Goal: Transaction & Acquisition: Purchase product/service

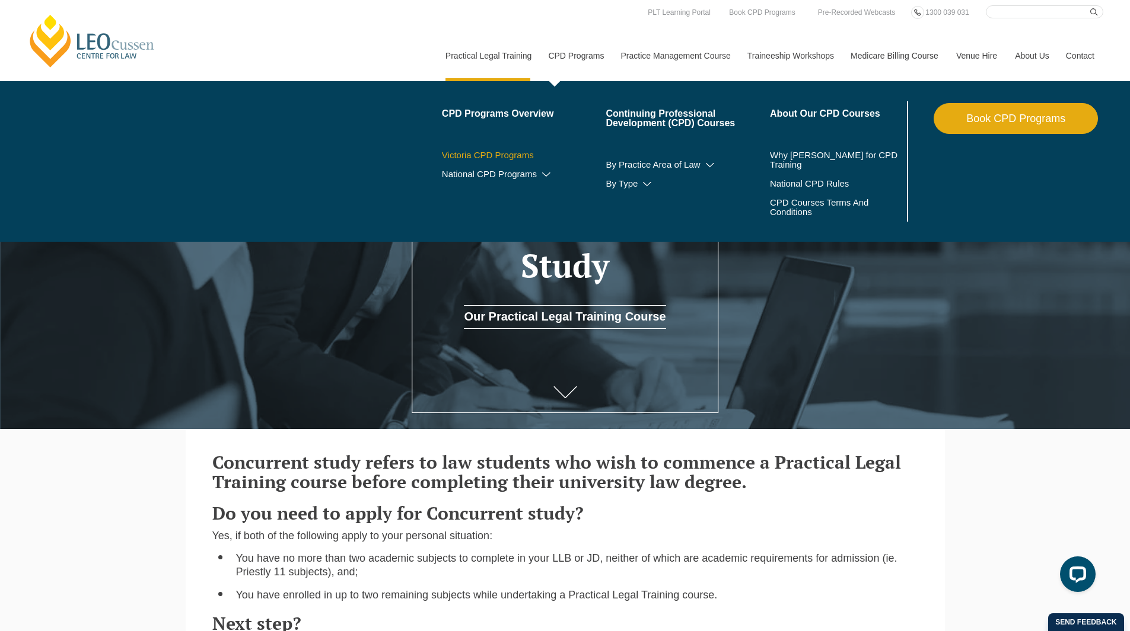
click at [509, 155] on link "Victoria CPD Programs" at bounding box center [524, 155] width 164 height 9
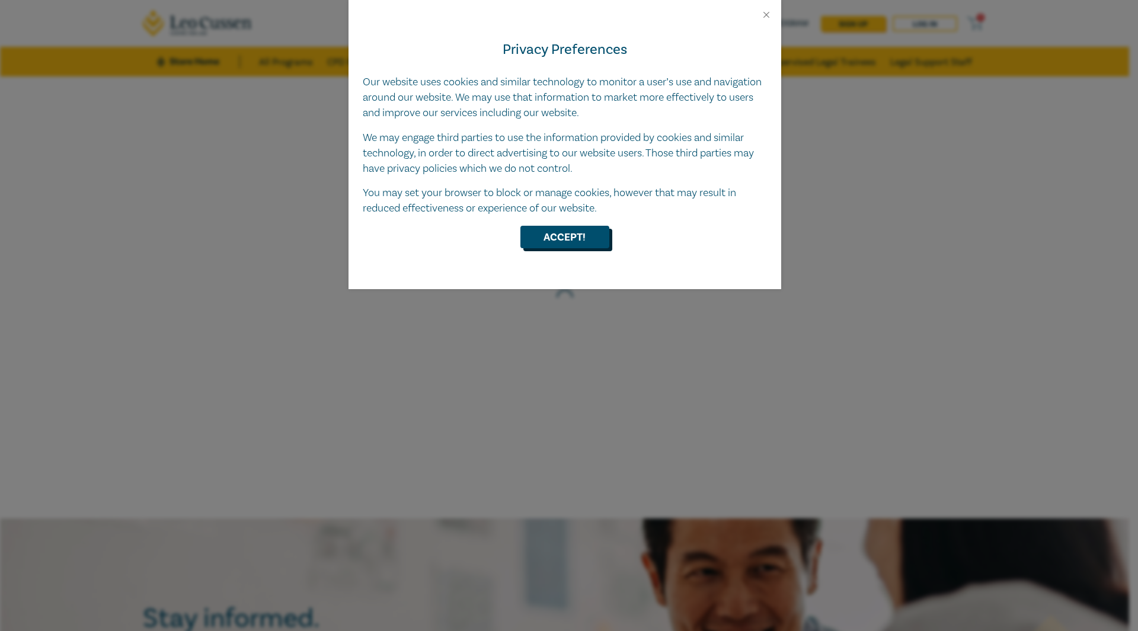
click at [582, 231] on button "Accept!" at bounding box center [565, 237] width 89 height 23
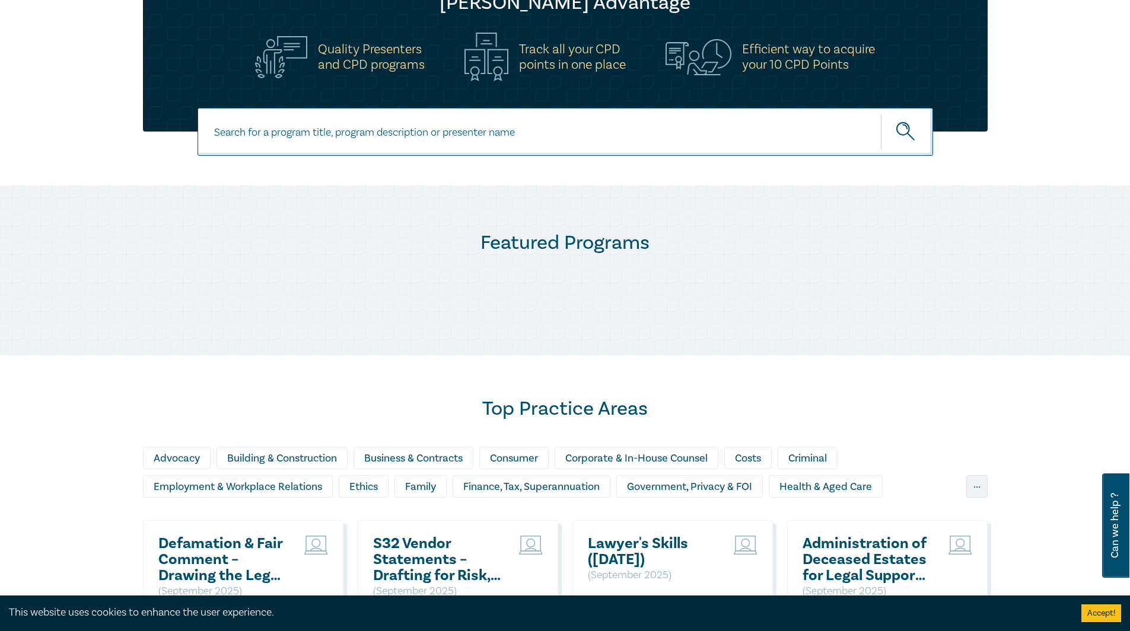
scroll to position [474, 0]
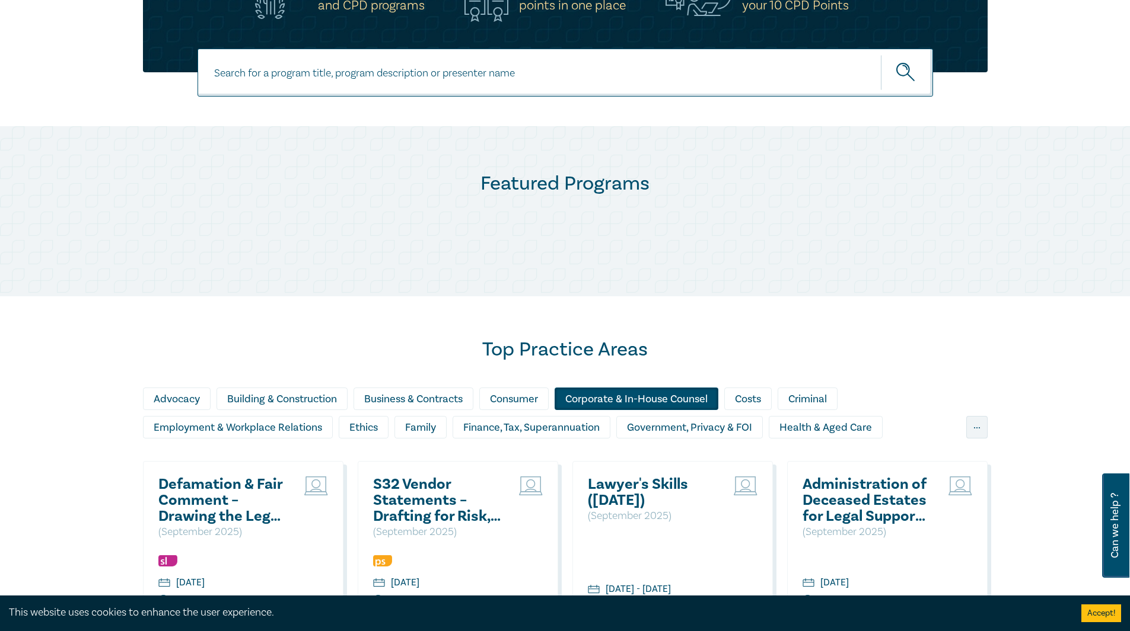
click at [655, 398] on div "Corporate & In-House Counsel" at bounding box center [636, 399] width 164 height 23
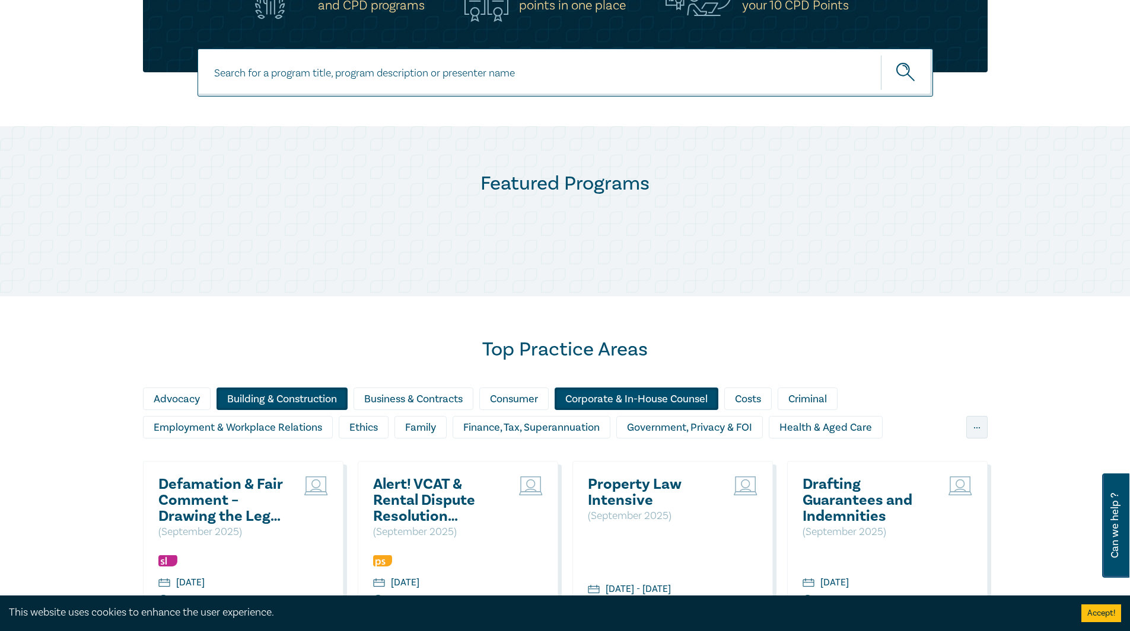
click at [268, 397] on div "Building & Construction" at bounding box center [281, 399] width 131 height 23
click at [273, 399] on div "Building & Construction" at bounding box center [281, 399] width 131 height 23
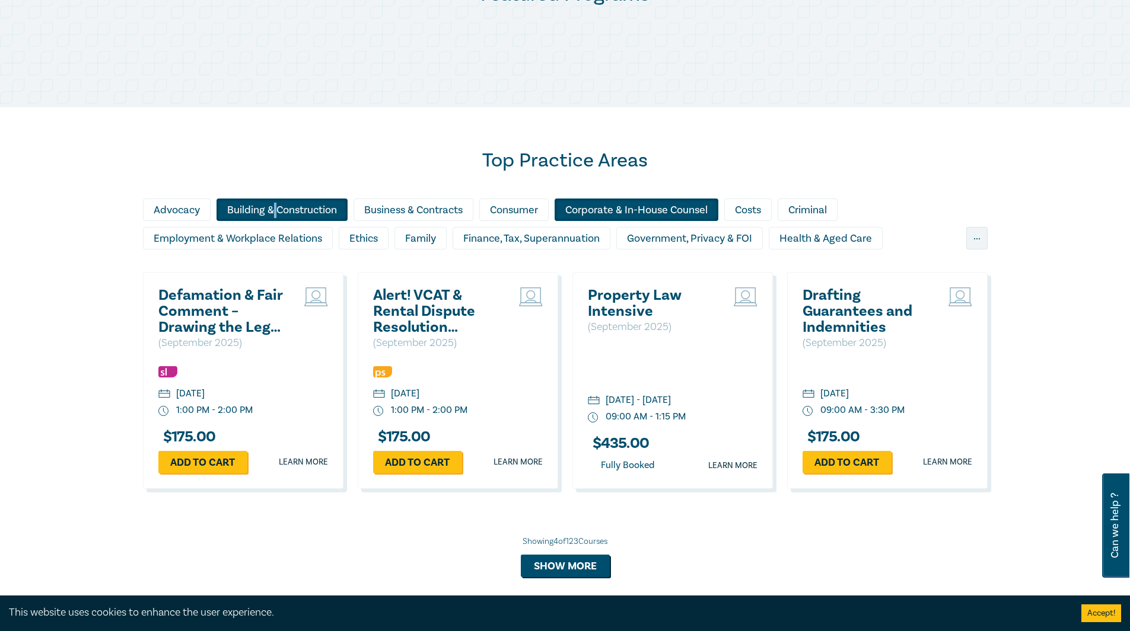
scroll to position [652, 0]
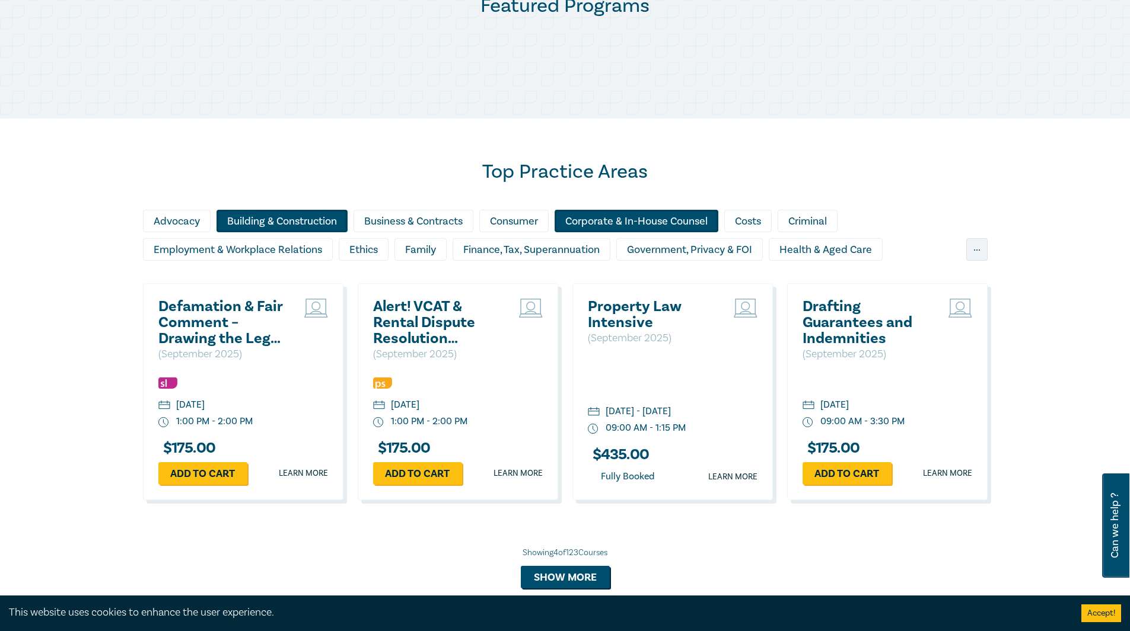
click at [643, 221] on div "Corporate & In-House Counsel" at bounding box center [636, 221] width 164 height 23
click at [645, 221] on div "Corporate & In-House Counsel" at bounding box center [636, 221] width 164 height 23
click at [637, 214] on div "Corporate & In-House Counsel" at bounding box center [636, 221] width 164 height 23
click at [335, 230] on div "Building & Construction" at bounding box center [281, 221] width 131 height 23
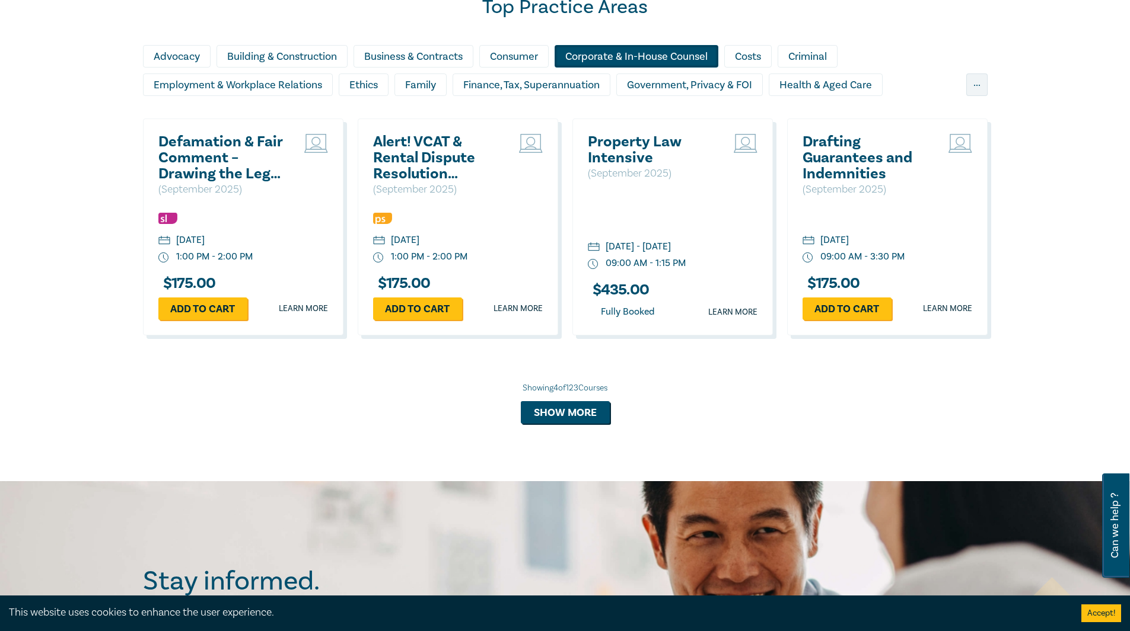
scroll to position [830, 0]
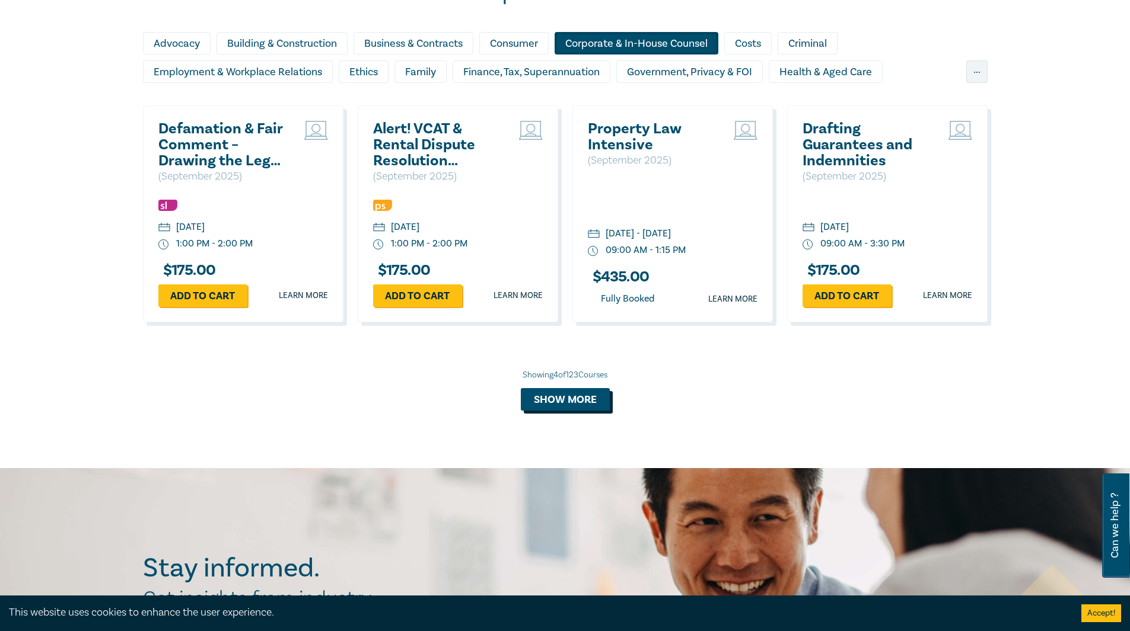
click at [570, 403] on button "Show more" at bounding box center [565, 399] width 89 height 23
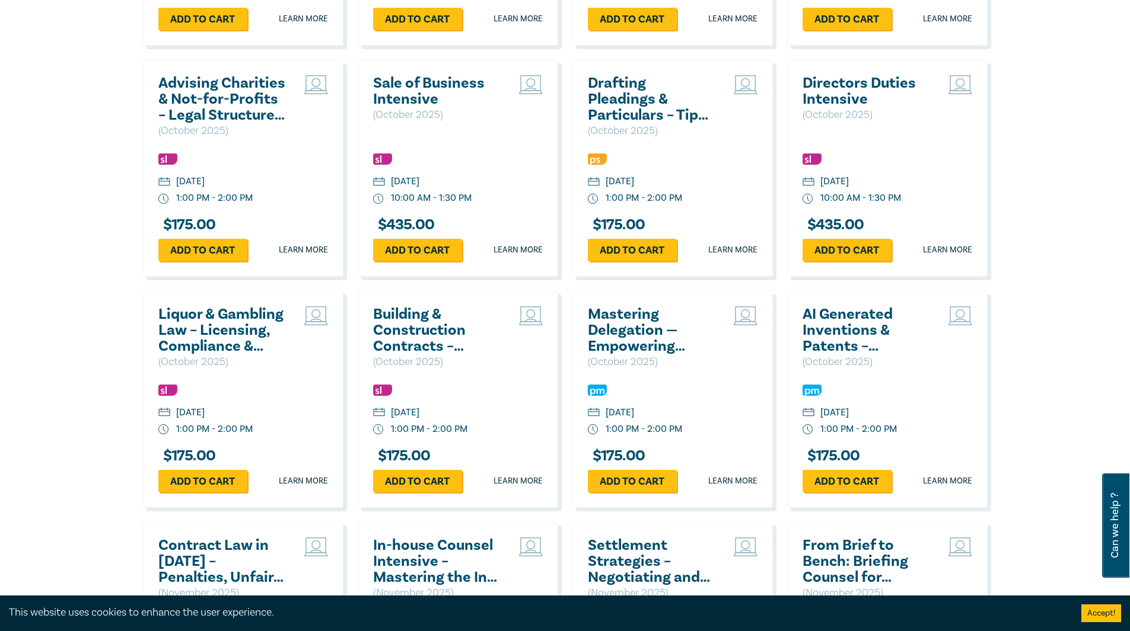
scroll to position [1364, 0]
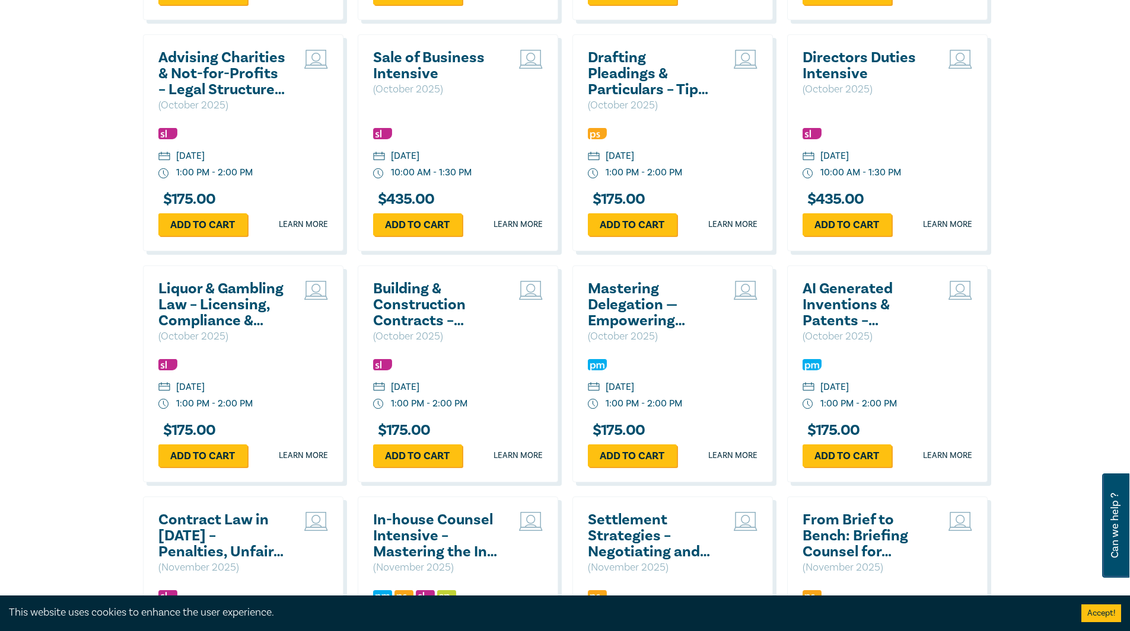
click at [424, 304] on h2 "Building & Construction Contracts – Contract Interpretation following Pafburn" at bounding box center [436, 305] width 127 height 48
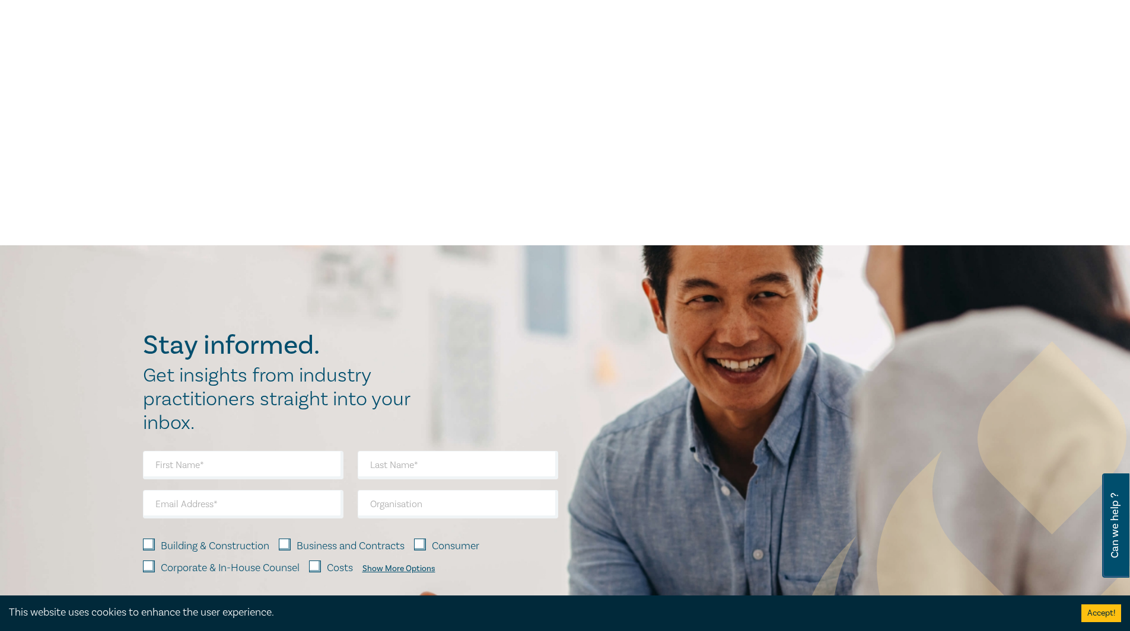
scroll to position [296, 0]
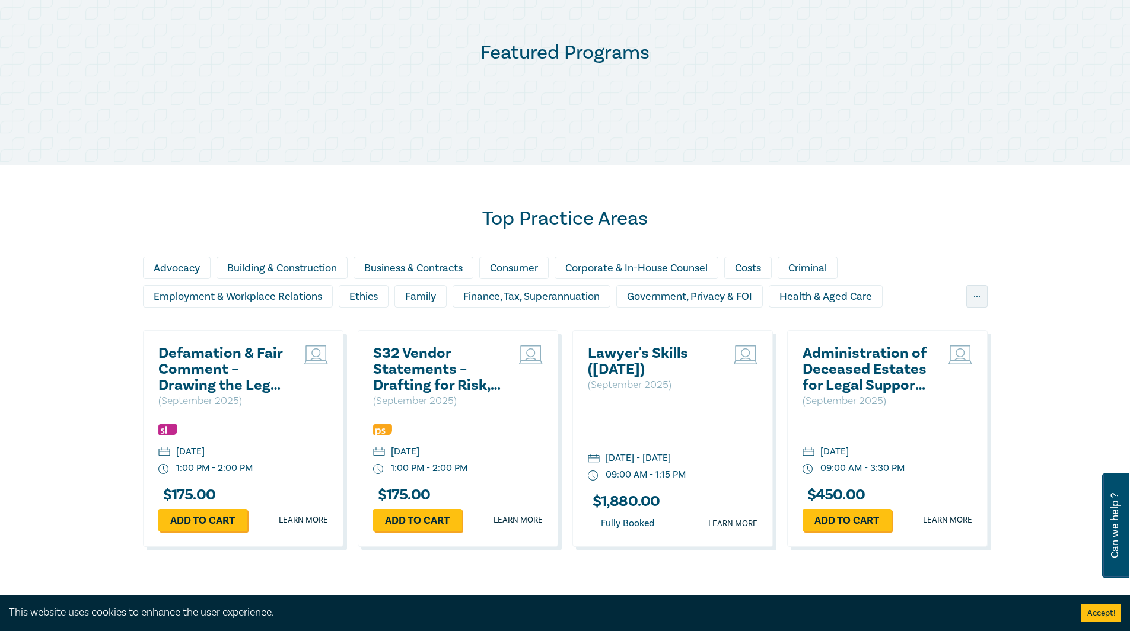
scroll to position [1363, 0]
